Goal: Task Accomplishment & Management: Use online tool/utility

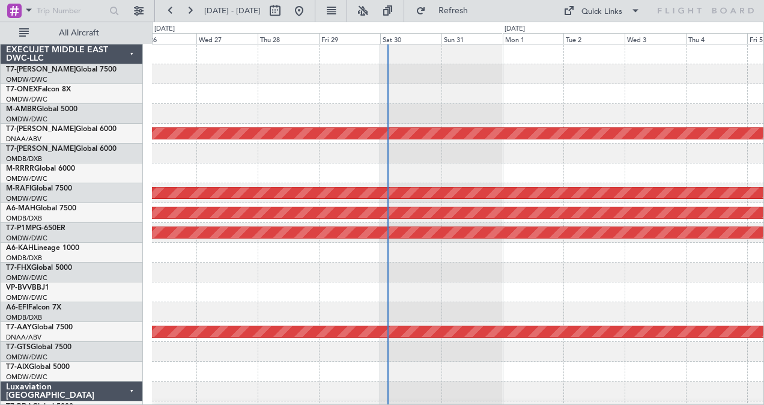
click at [186, 169] on div at bounding box center [458, 173] width 612 height 20
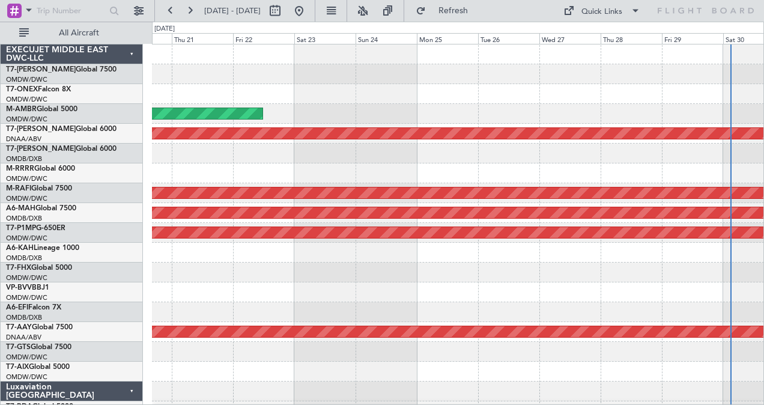
click at [534, 404] on html "[DATE] - [DATE] Refresh Quick Links All Aircraft Planned Maint [GEOGRAPHIC_DATA…" at bounding box center [382, 202] width 764 height 405
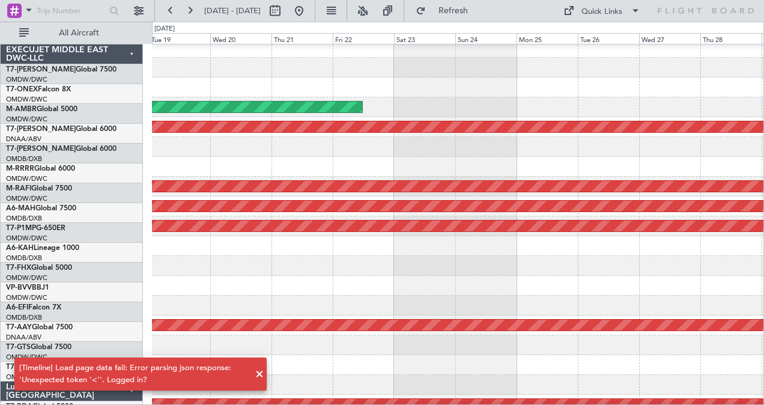
scroll to position [11, 0]
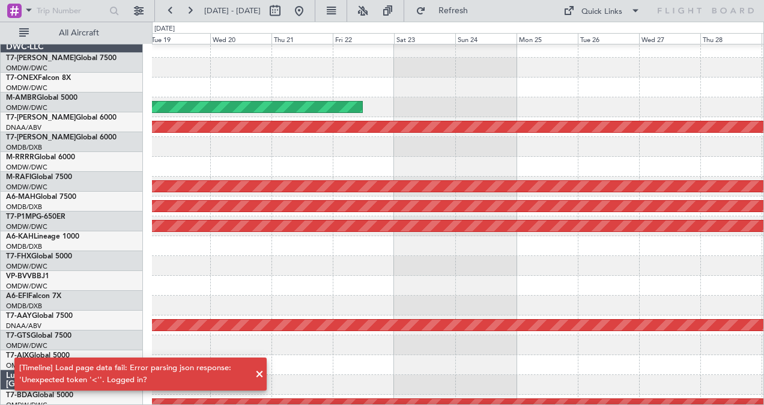
click at [226, 350] on body "[DATE] - [DATE] Refresh Quick Links All Aircraft Planned Maint [GEOGRAPHIC_DATA…" at bounding box center [382, 202] width 764 height 405
